Goal: Task Accomplishment & Management: Manage account settings

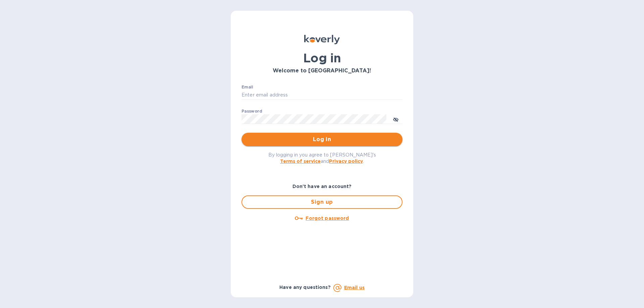
type input "[EMAIL_ADDRESS][DOMAIN_NAME]"
drag, startPoint x: 286, startPoint y: 136, endPoint x: 292, endPoint y: 136, distance: 5.7
click at [287, 136] on span "Log in" at bounding box center [322, 139] width 150 height 8
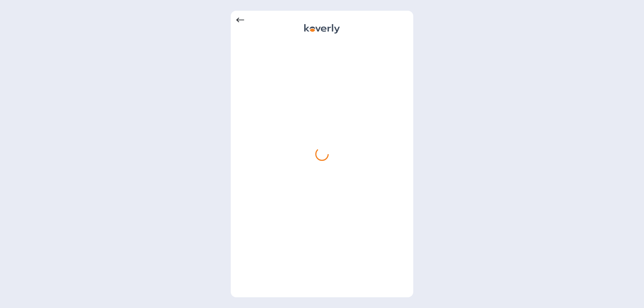
click at [239, 20] on icon at bounding box center [240, 20] width 8 height 5
